Goal: Task Accomplishment & Management: Use online tool/utility

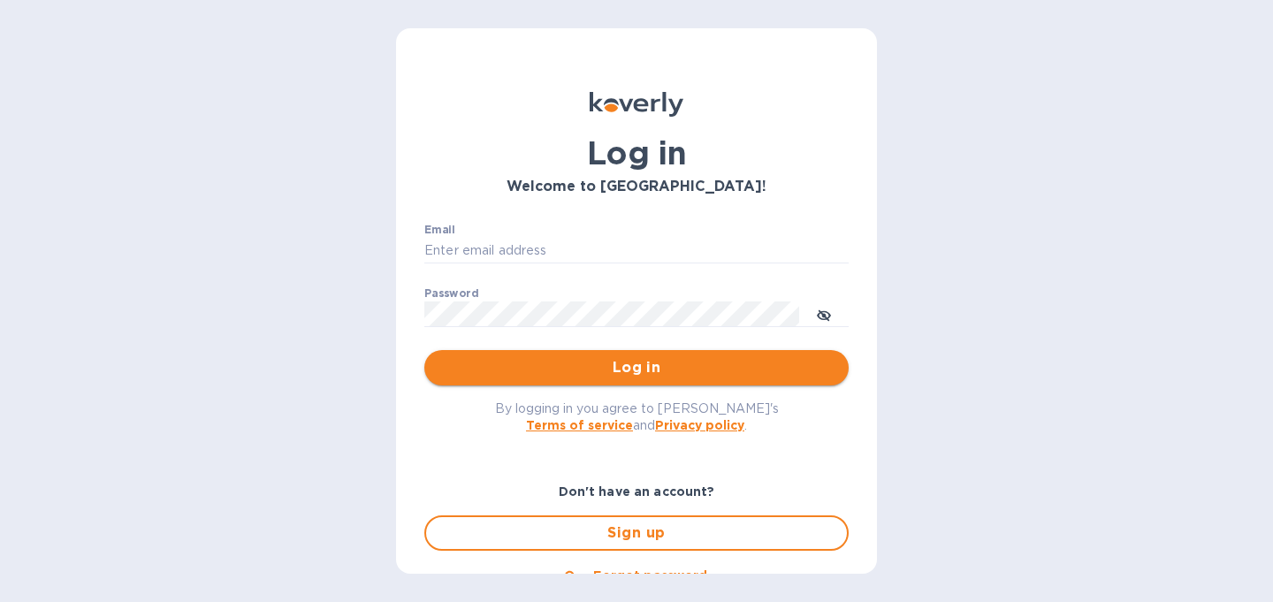
type input "christine@graceunderpressure.us"
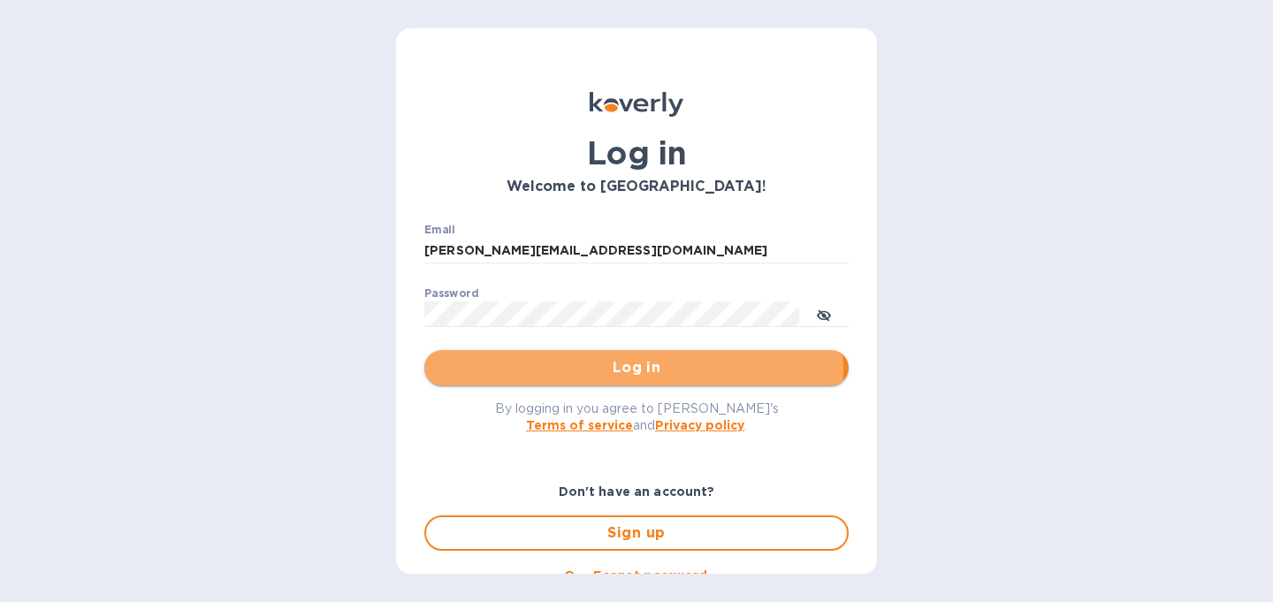
click at [606, 371] on span "Log in" at bounding box center [636, 367] width 396 height 21
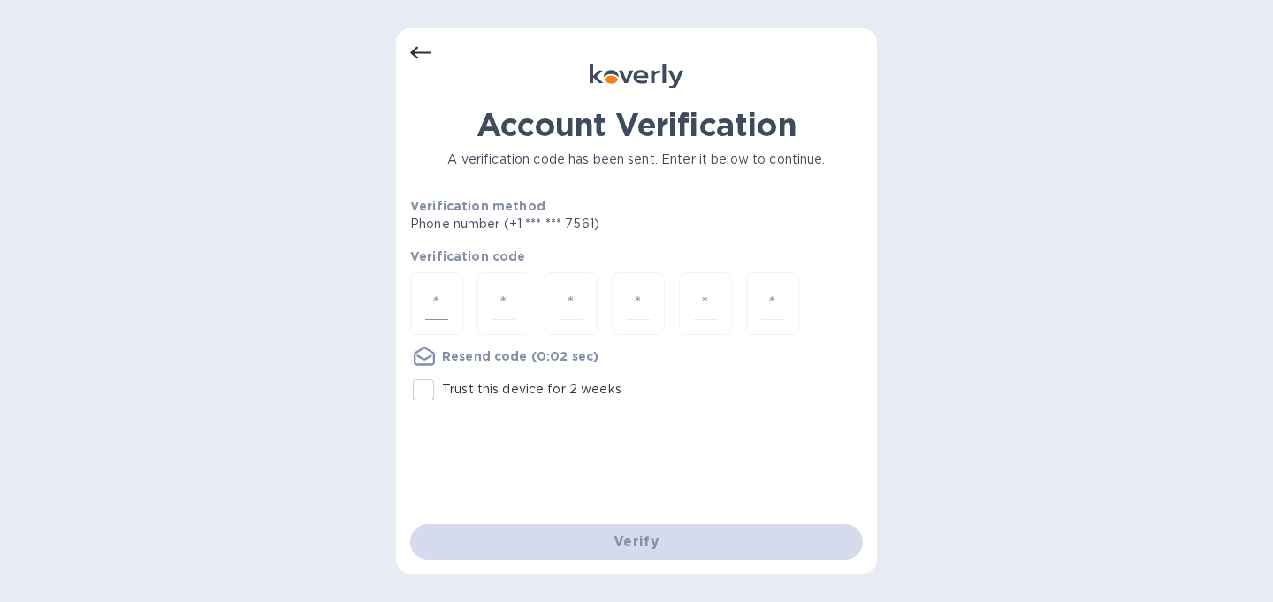
click at [431, 313] on input "number" at bounding box center [436, 303] width 23 height 33
type input "8"
type input "1"
type input "6"
type input "7"
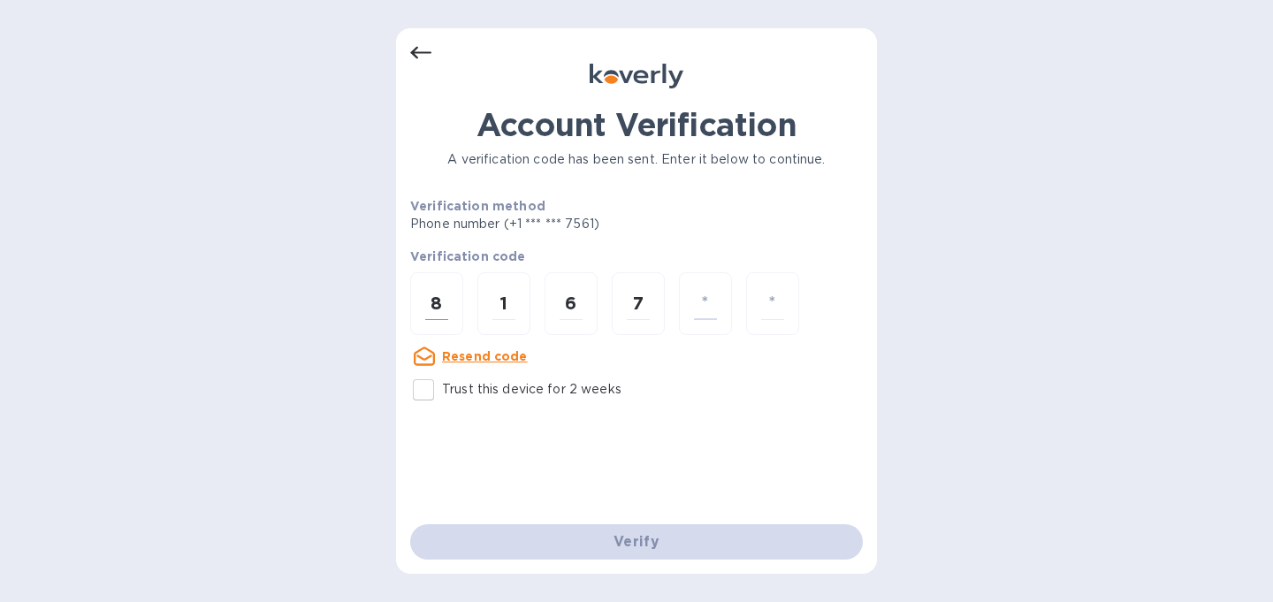
type input "4"
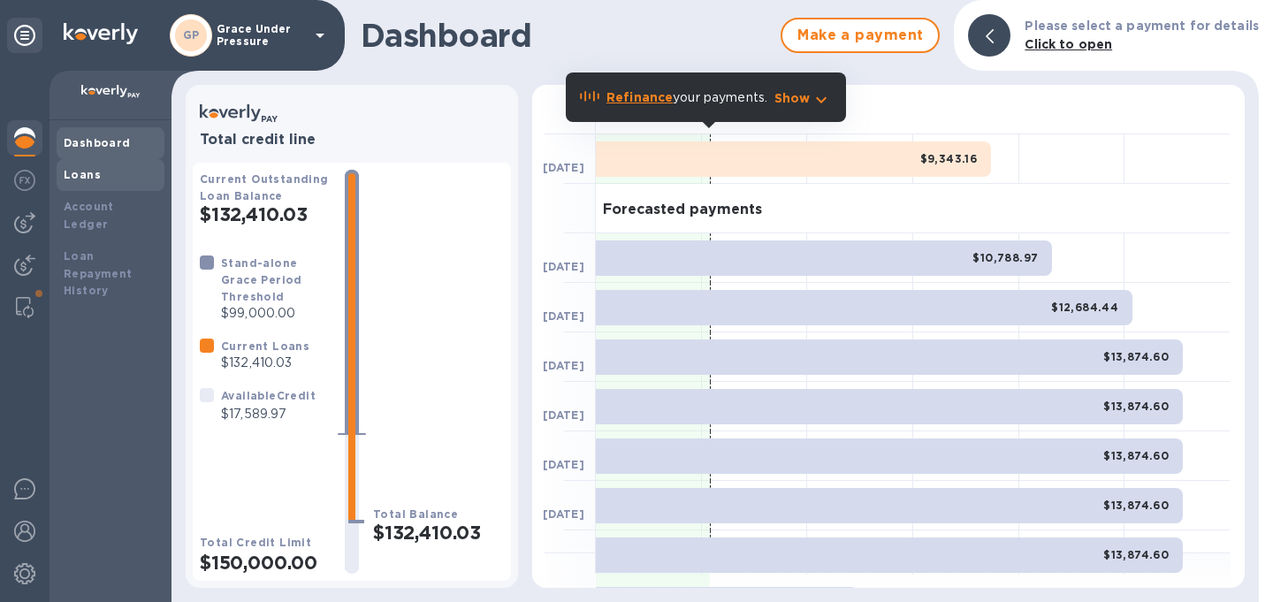
click at [77, 178] on b "Loans" at bounding box center [82, 174] width 37 height 13
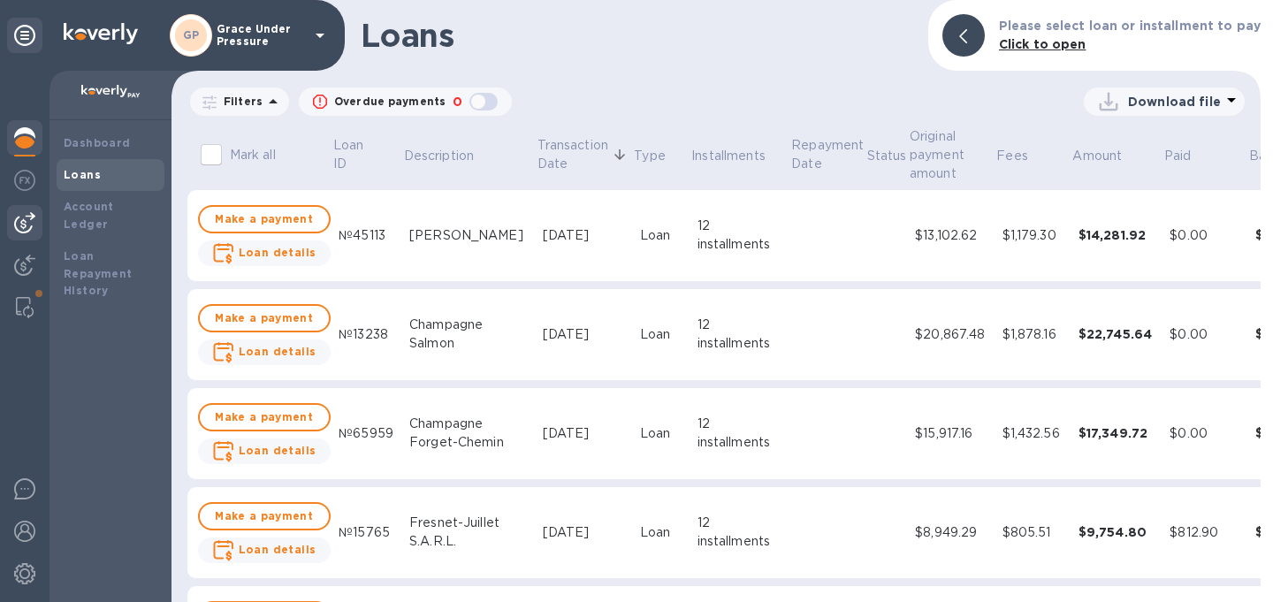
click at [19, 233] on img at bounding box center [24, 222] width 21 height 21
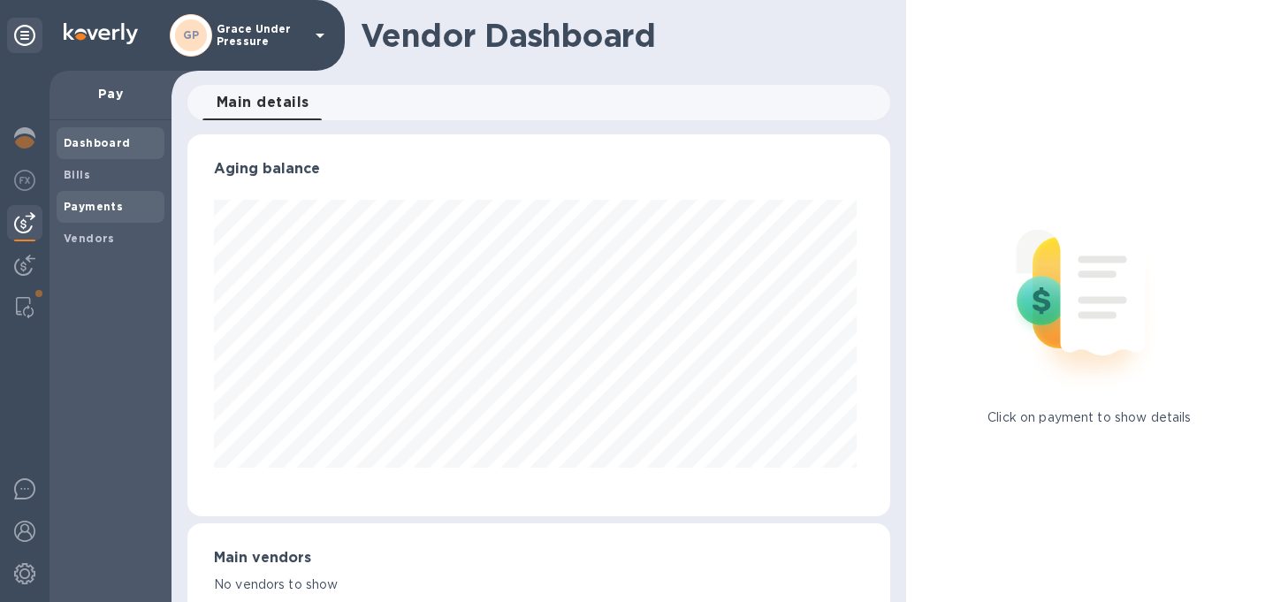
scroll to position [382, 696]
click at [75, 180] on b "Bills" at bounding box center [77, 174] width 27 height 13
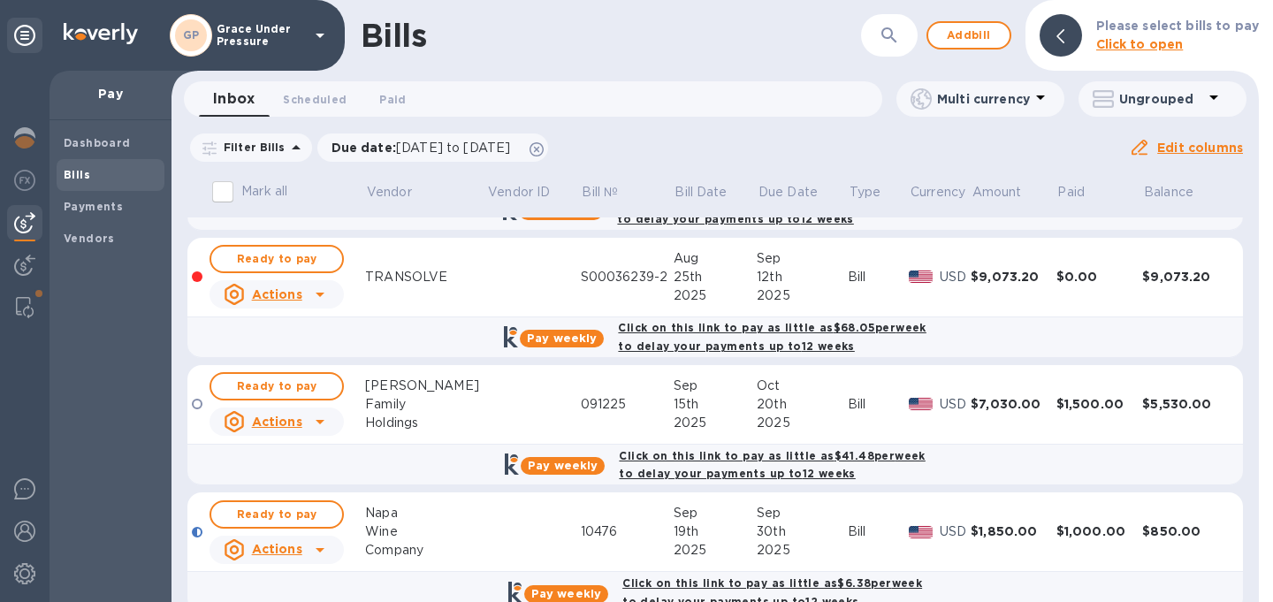
scroll to position [941, 0]
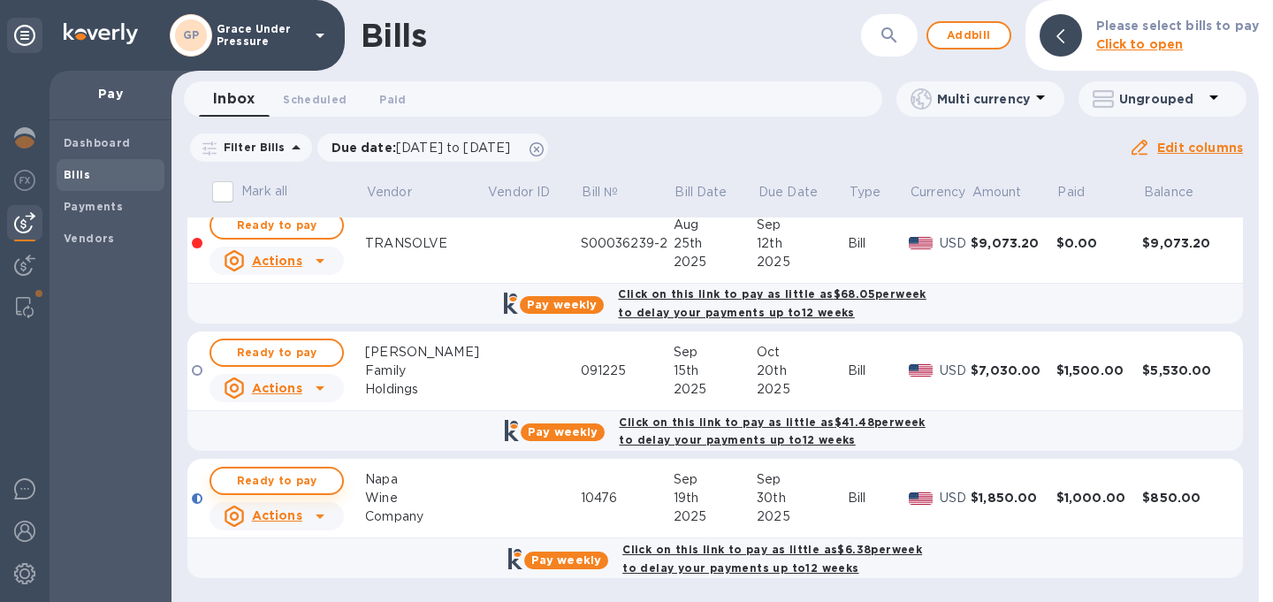
click at [290, 473] on span "Ready to pay" at bounding box center [276, 480] width 103 height 21
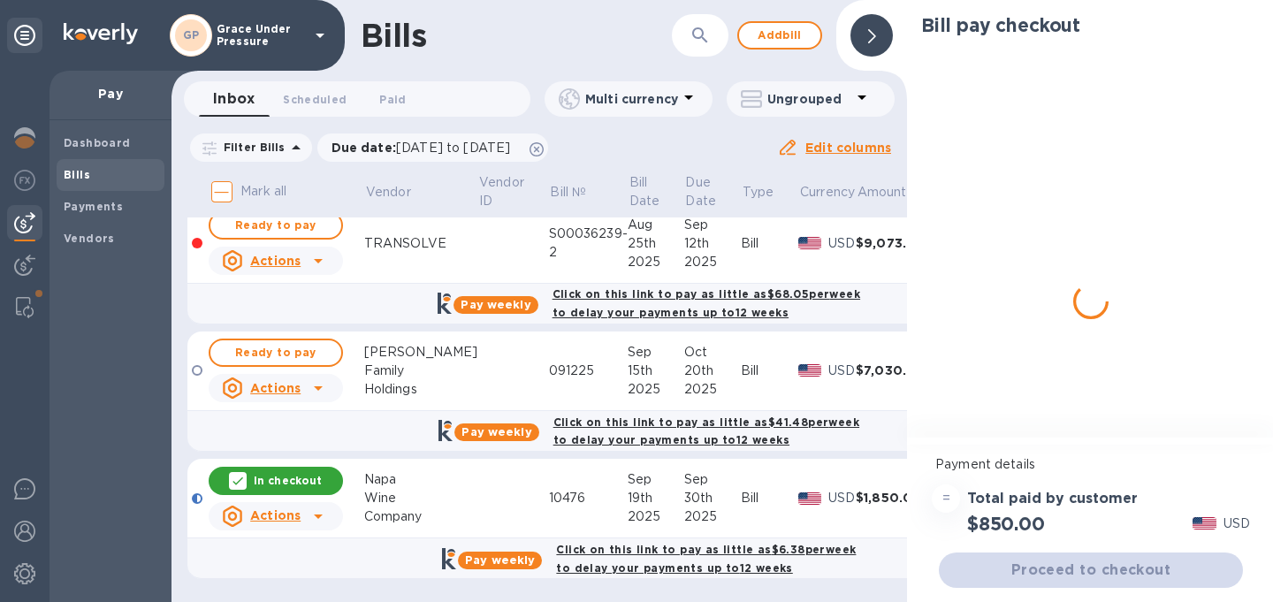
scroll to position [951, 0]
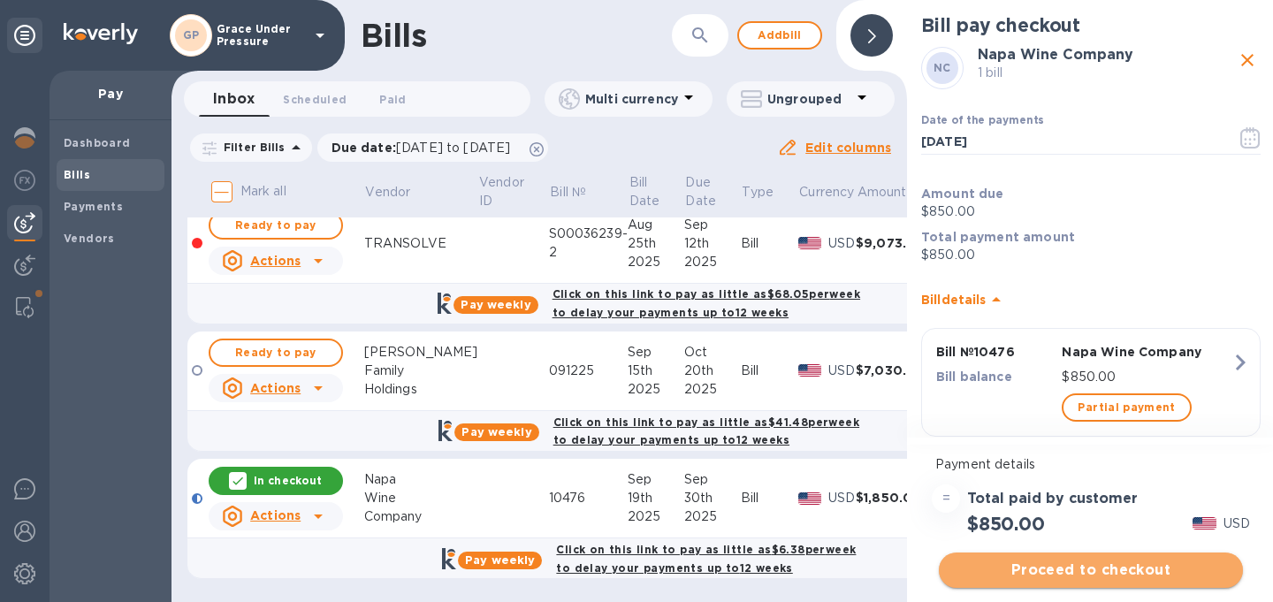
click at [1085, 572] on span "Proceed to checkout" at bounding box center [1091, 569] width 276 height 21
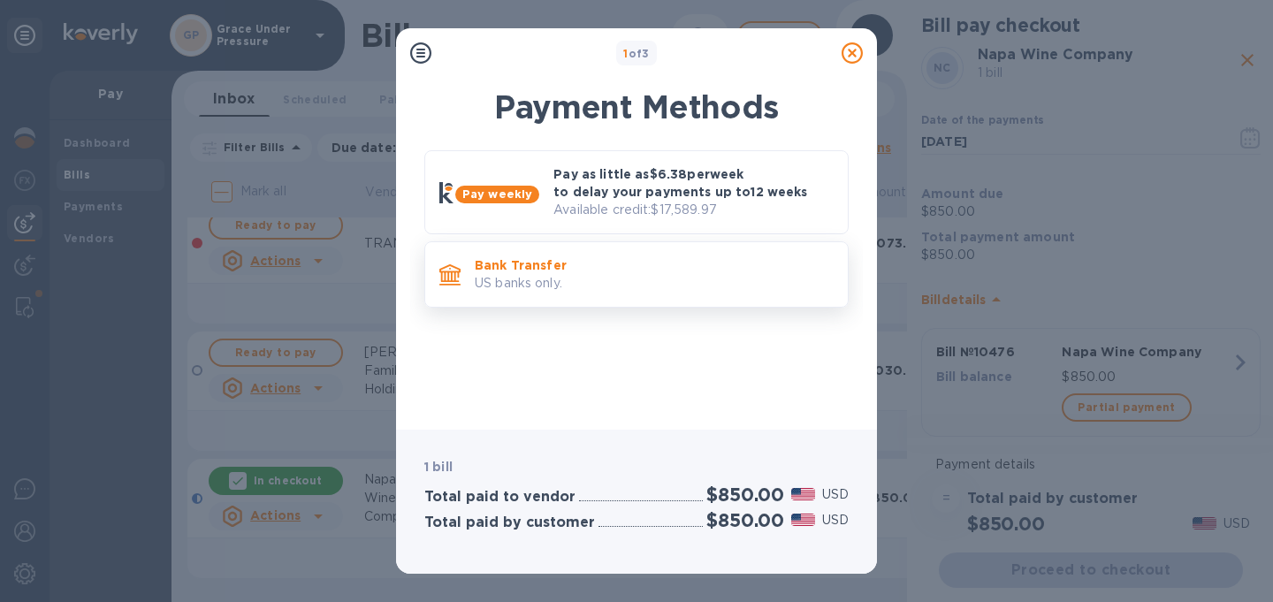
click at [688, 274] on p "Bank Transfer" at bounding box center [654, 265] width 359 height 18
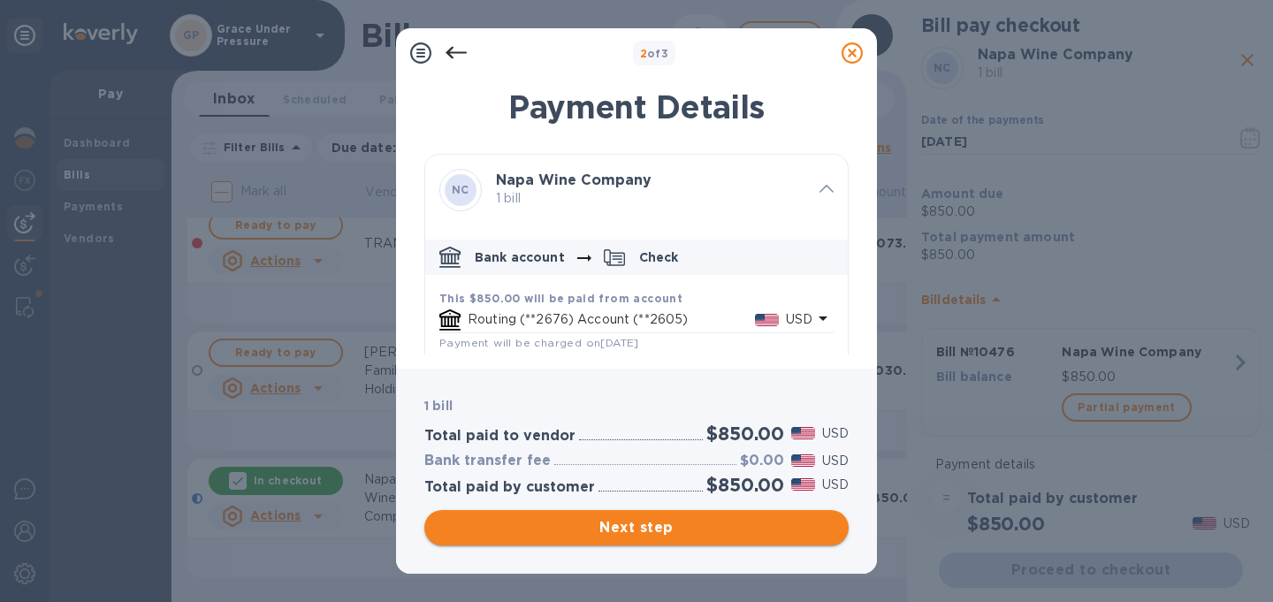
click at [665, 525] on span "Next step" at bounding box center [636, 527] width 396 height 21
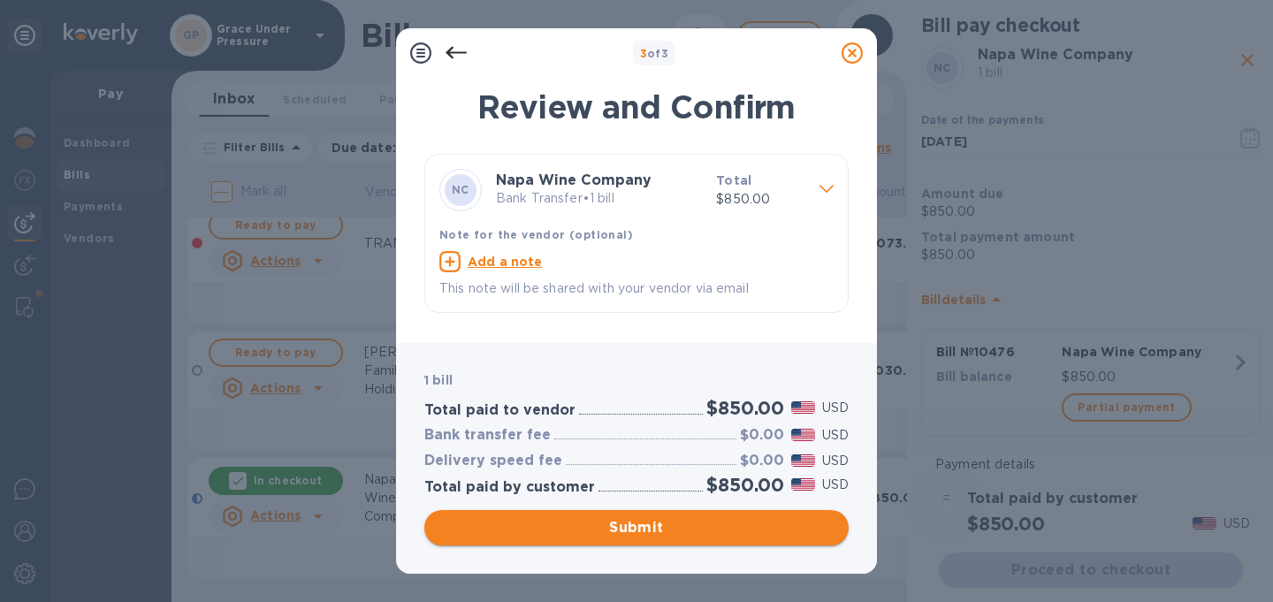
click at [665, 525] on span "Submit" at bounding box center [636, 527] width 396 height 21
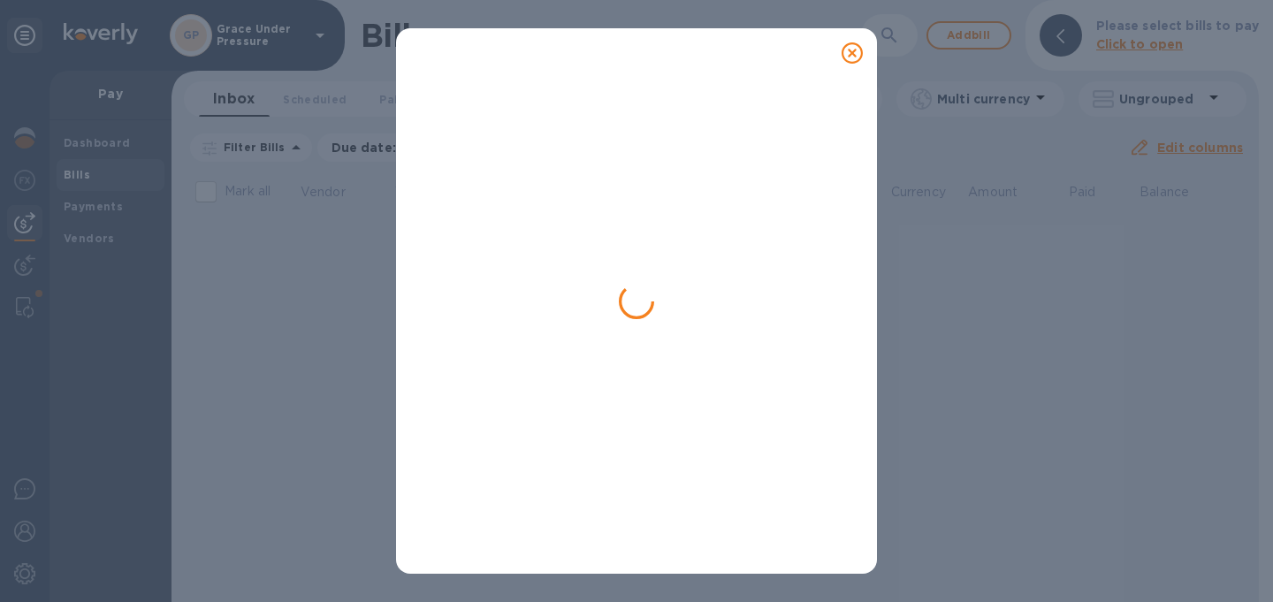
scroll to position [0, 0]
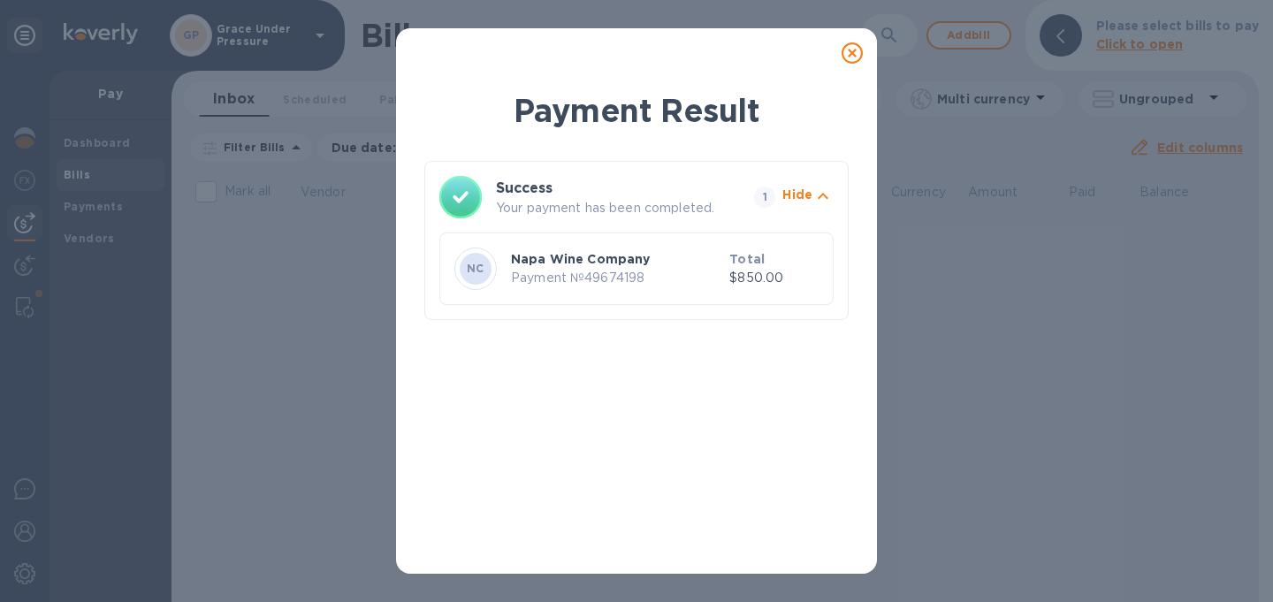
click at [848, 51] on icon at bounding box center [851, 52] width 21 height 21
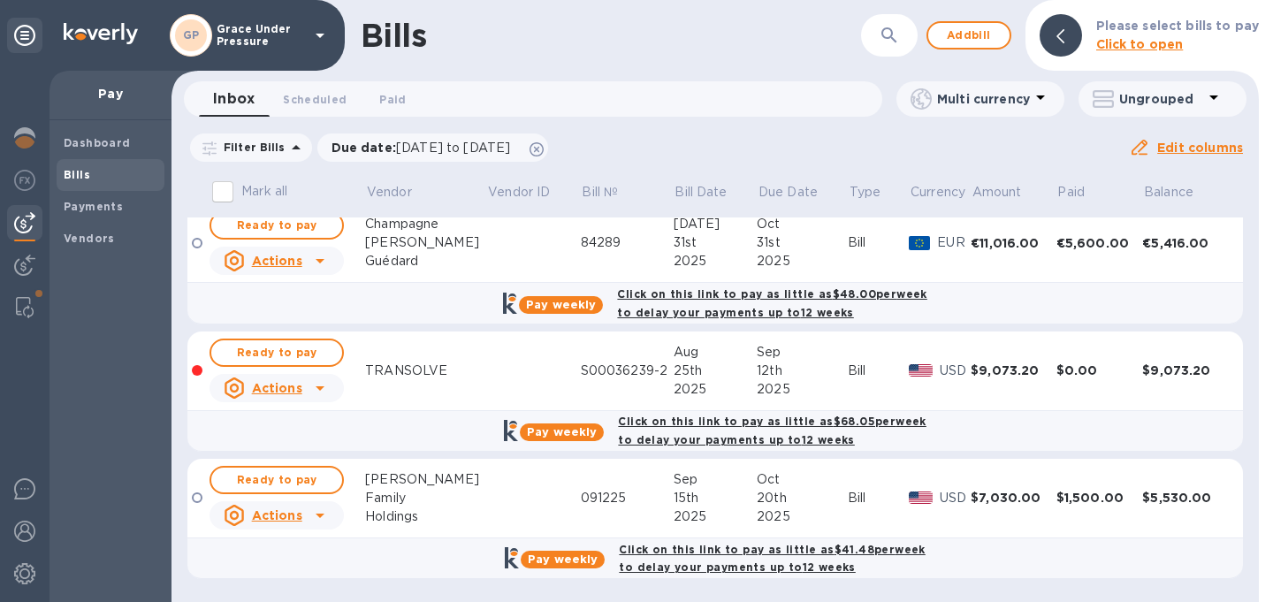
scroll to position [807, 0]
click at [294, 469] on span "Ready to pay" at bounding box center [276, 479] width 103 height 21
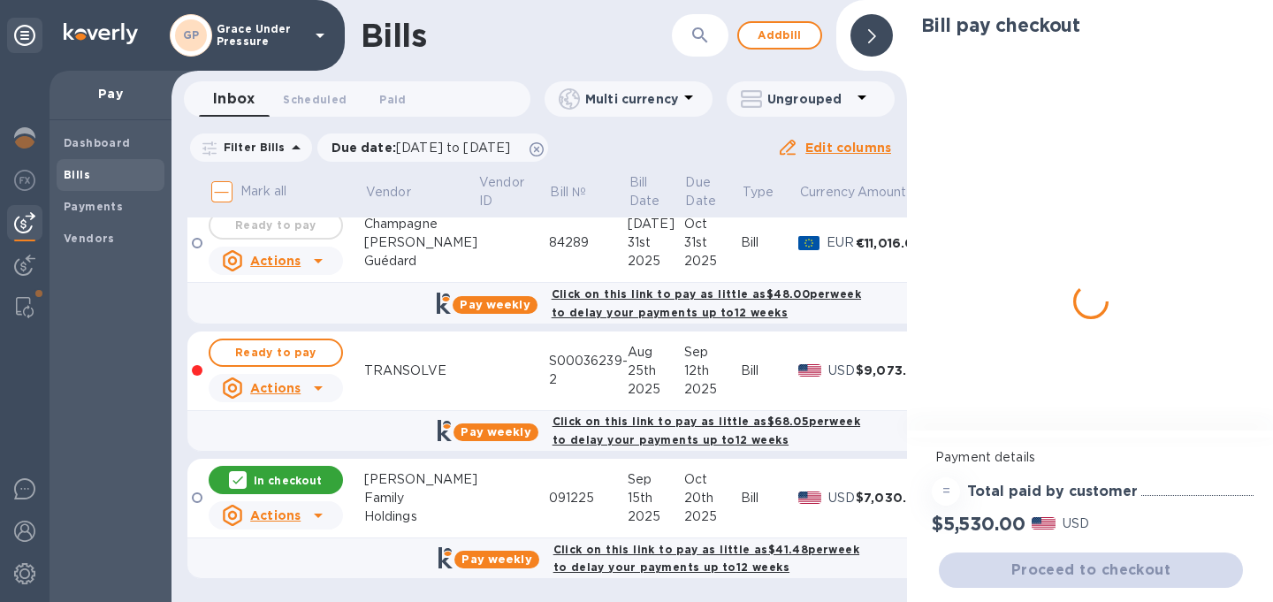
scroll to position [817, 0]
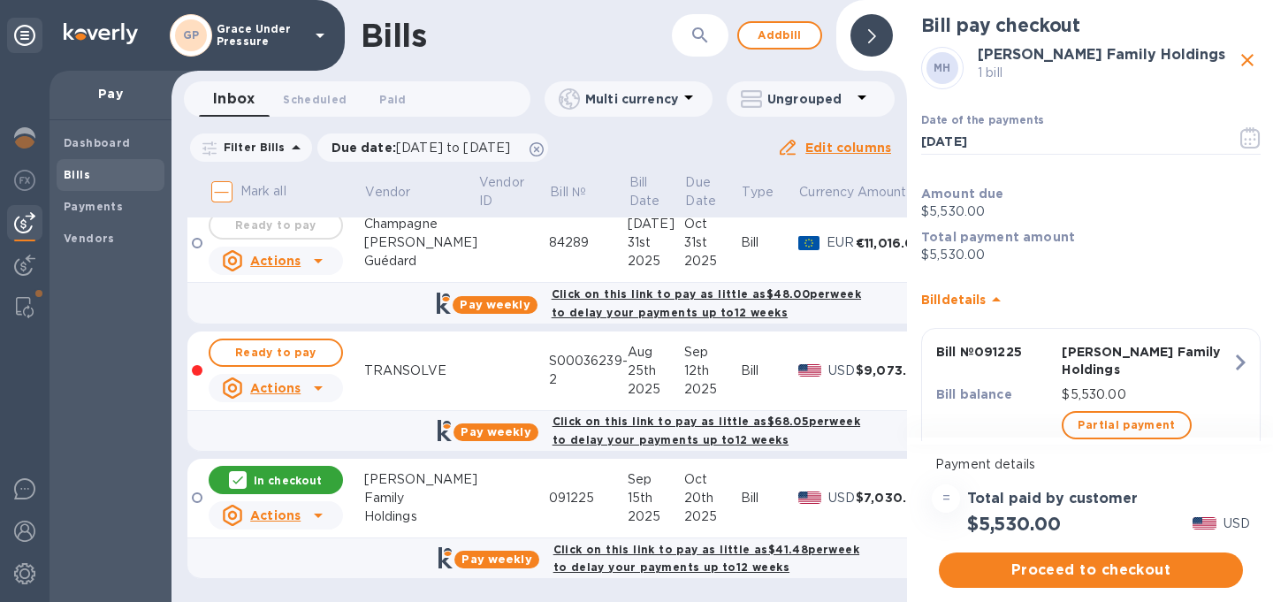
click at [1229, 360] on icon "button" at bounding box center [1240, 362] width 32 height 32
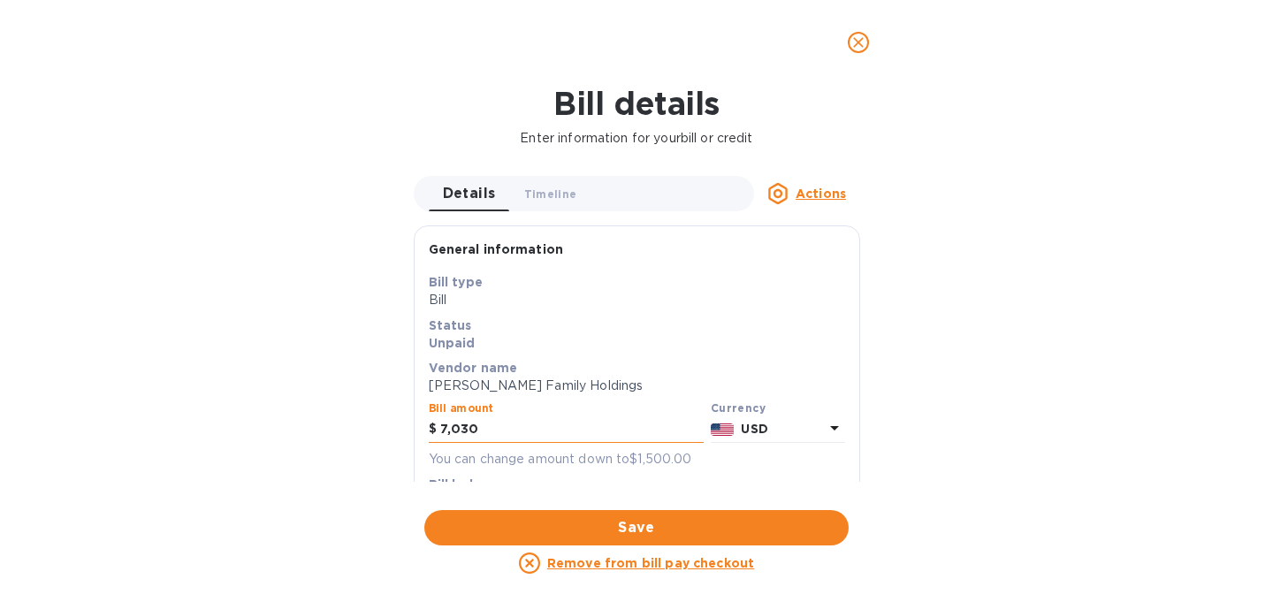
click at [497, 437] on input "7,030" at bounding box center [571, 429] width 263 height 27
click at [856, 49] on icon "close" at bounding box center [858, 43] width 18 height 18
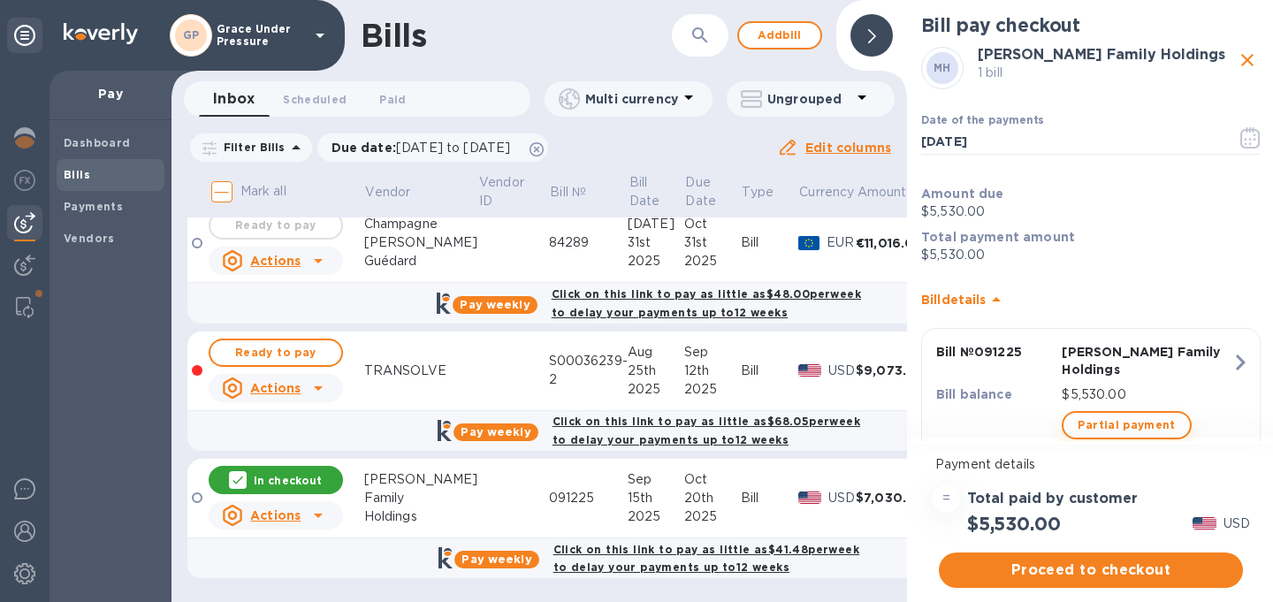
click at [1099, 415] on span "Partial payment" at bounding box center [1125, 425] width 97 height 21
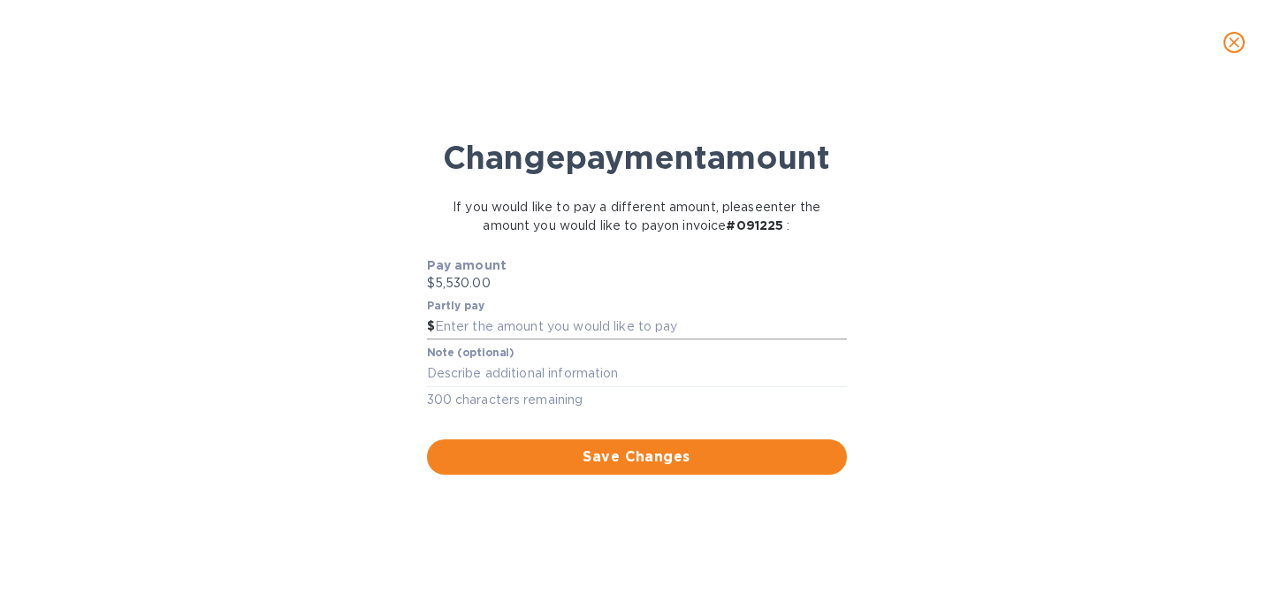
click at [679, 340] on input "text" at bounding box center [641, 327] width 412 height 27
type input "1,530.00"
click at [617, 468] on span "Save Changes" at bounding box center [637, 456] width 392 height 21
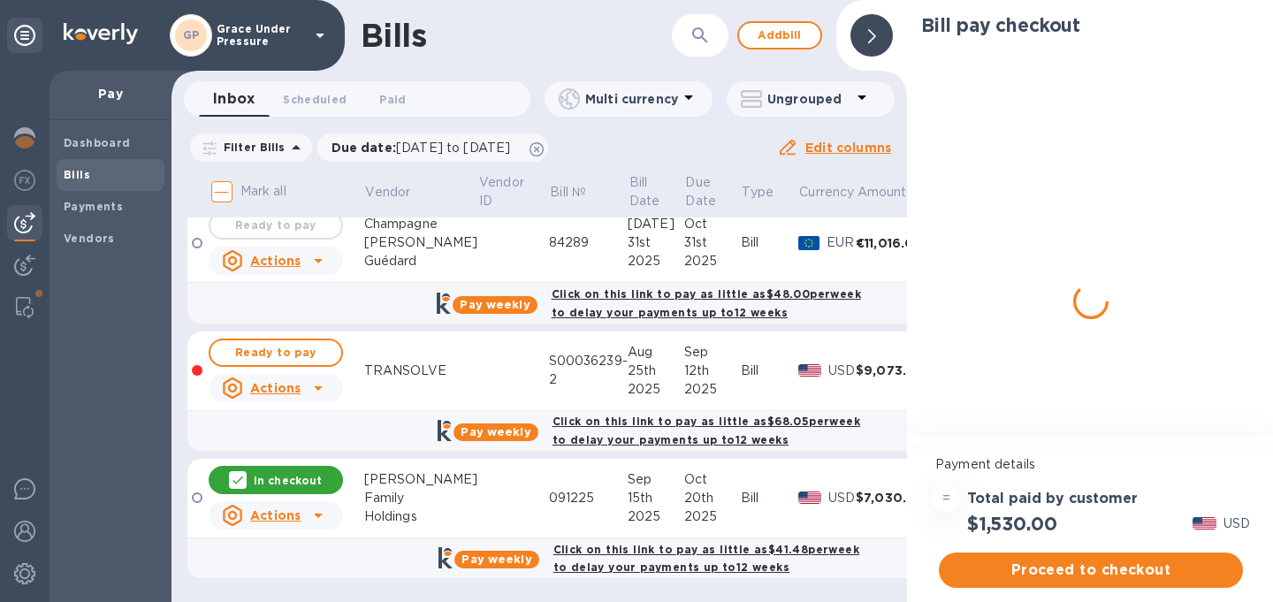
scroll to position [0, 0]
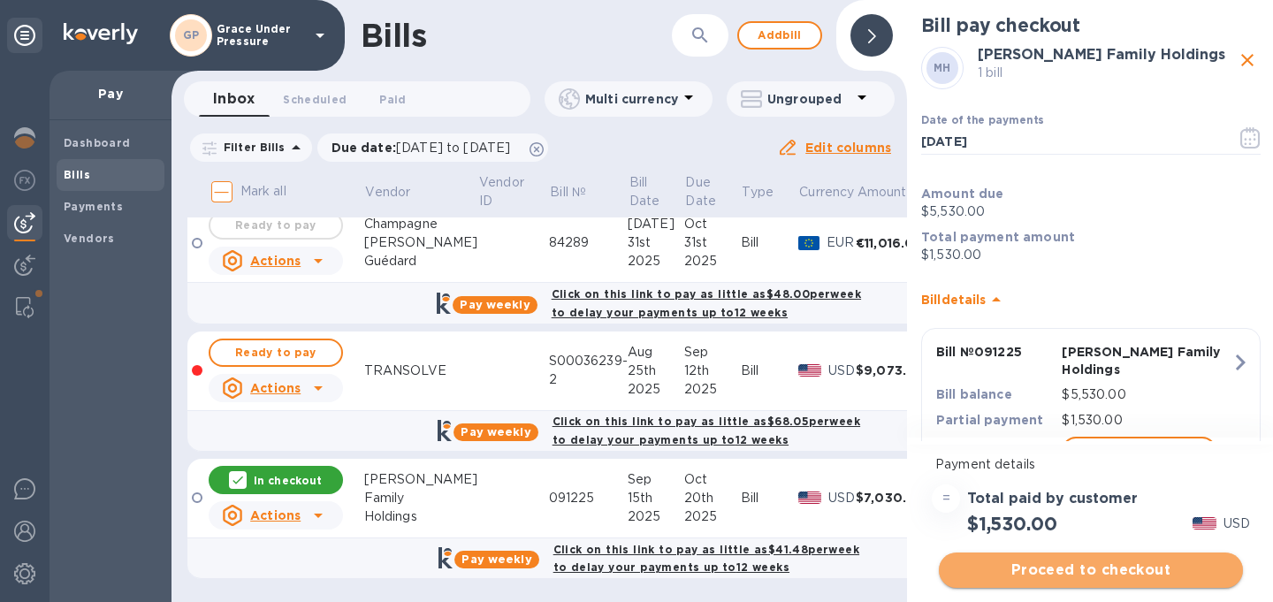
click at [1064, 583] on button "Proceed to checkout" at bounding box center [1091, 569] width 304 height 35
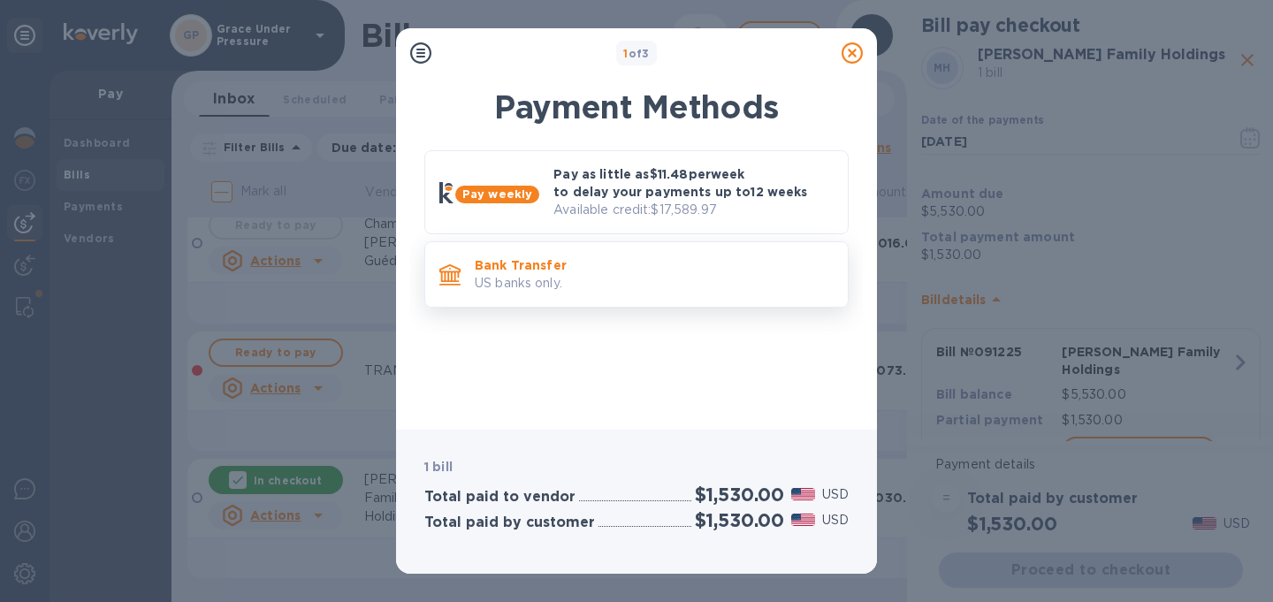
click at [677, 264] on p "Bank Transfer" at bounding box center [654, 265] width 359 height 18
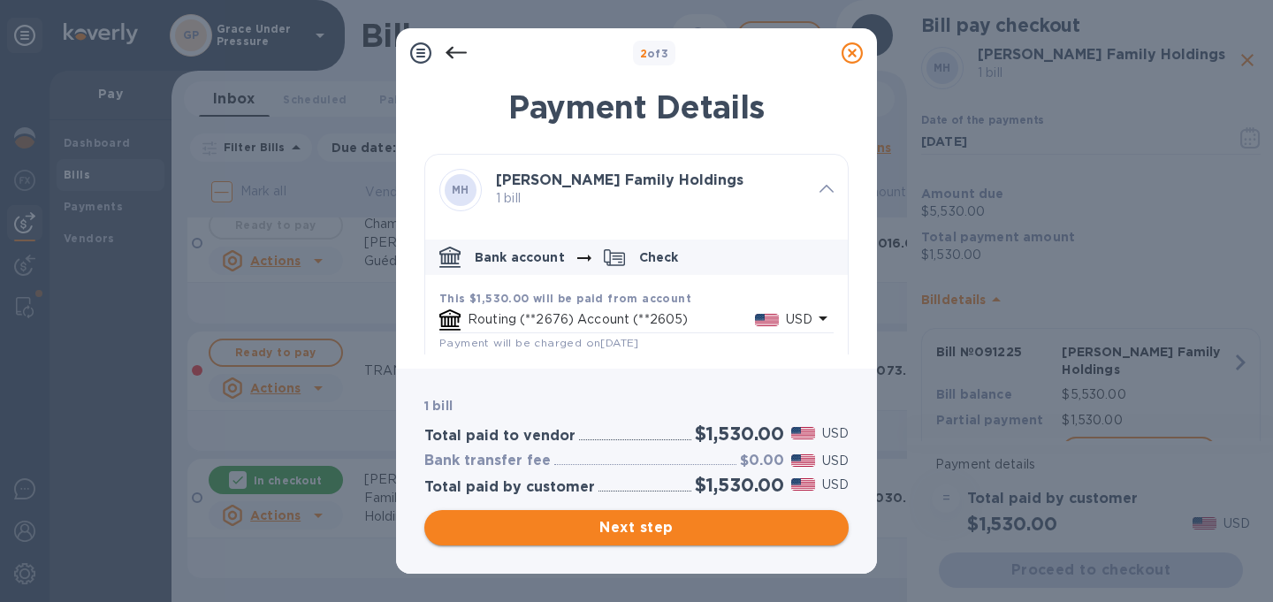
click at [640, 534] on span "Next step" at bounding box center [636, 527] width 396 height 21
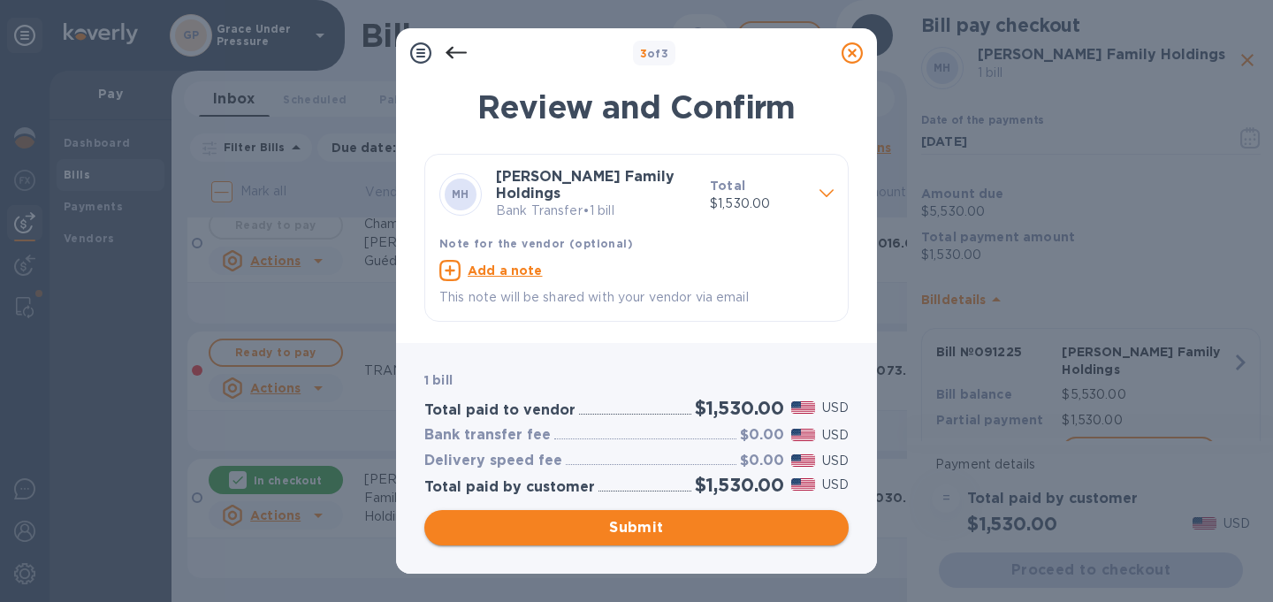
click at [642, 528] on span "Submit" at bounding box center [636, 527] width 396 height 21
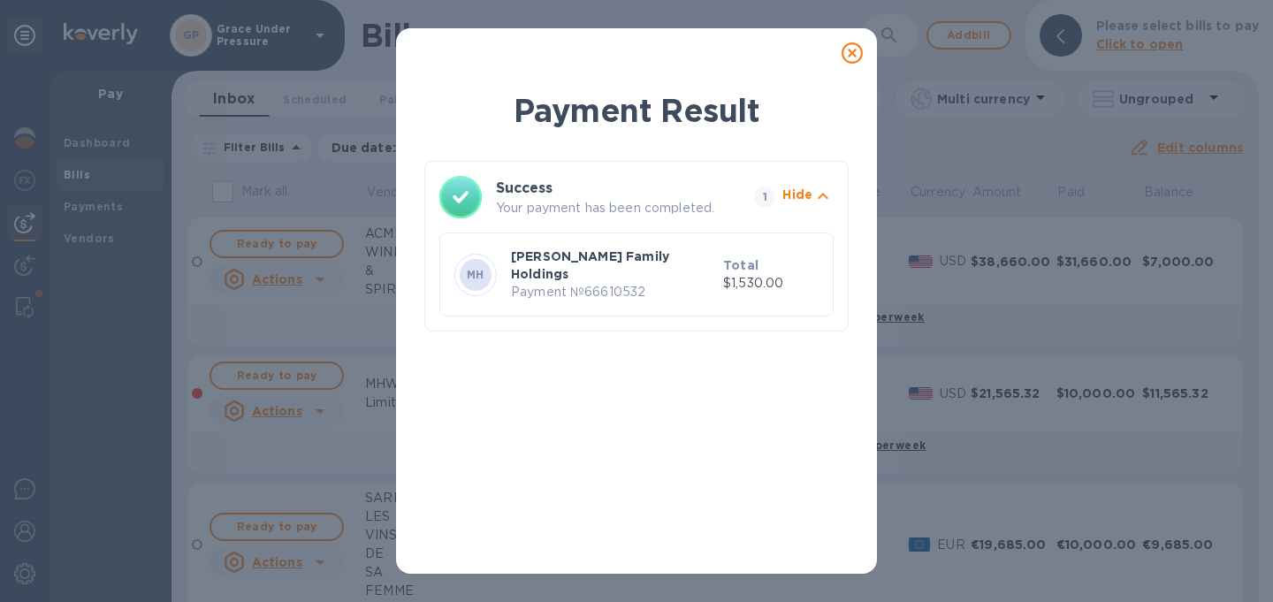
click at [848, 57] on icon at bounding box center [851, 52] width 21 height 21
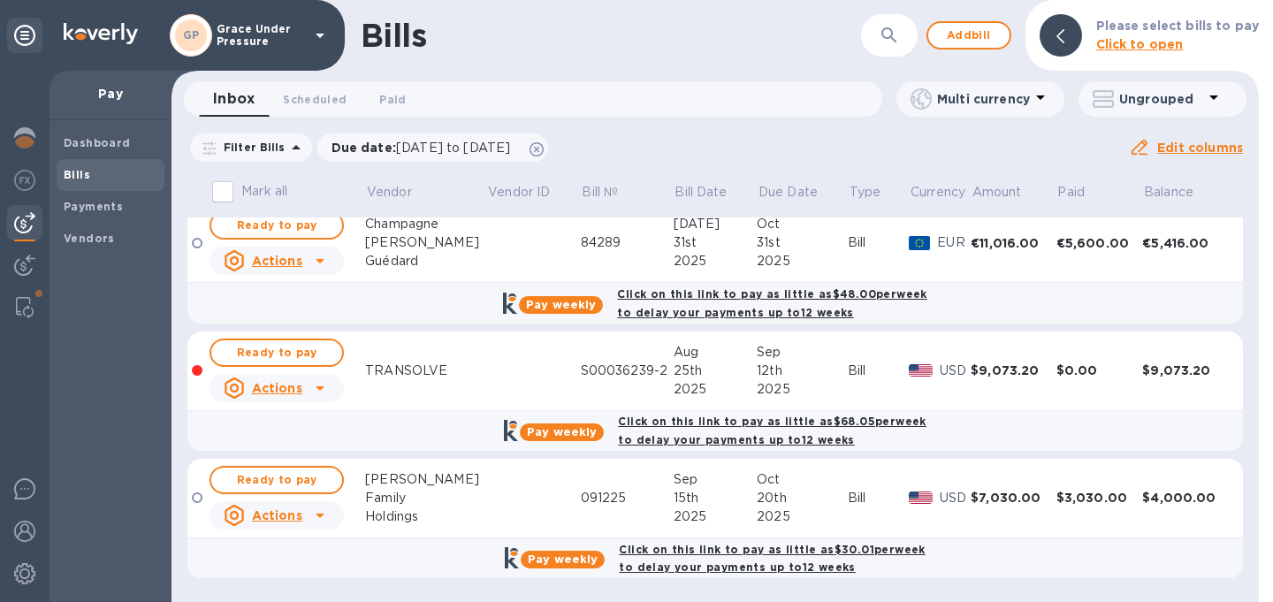
scroll to position [807, 0]
